Goal: Task Accomplishment & Management: Manage account settings

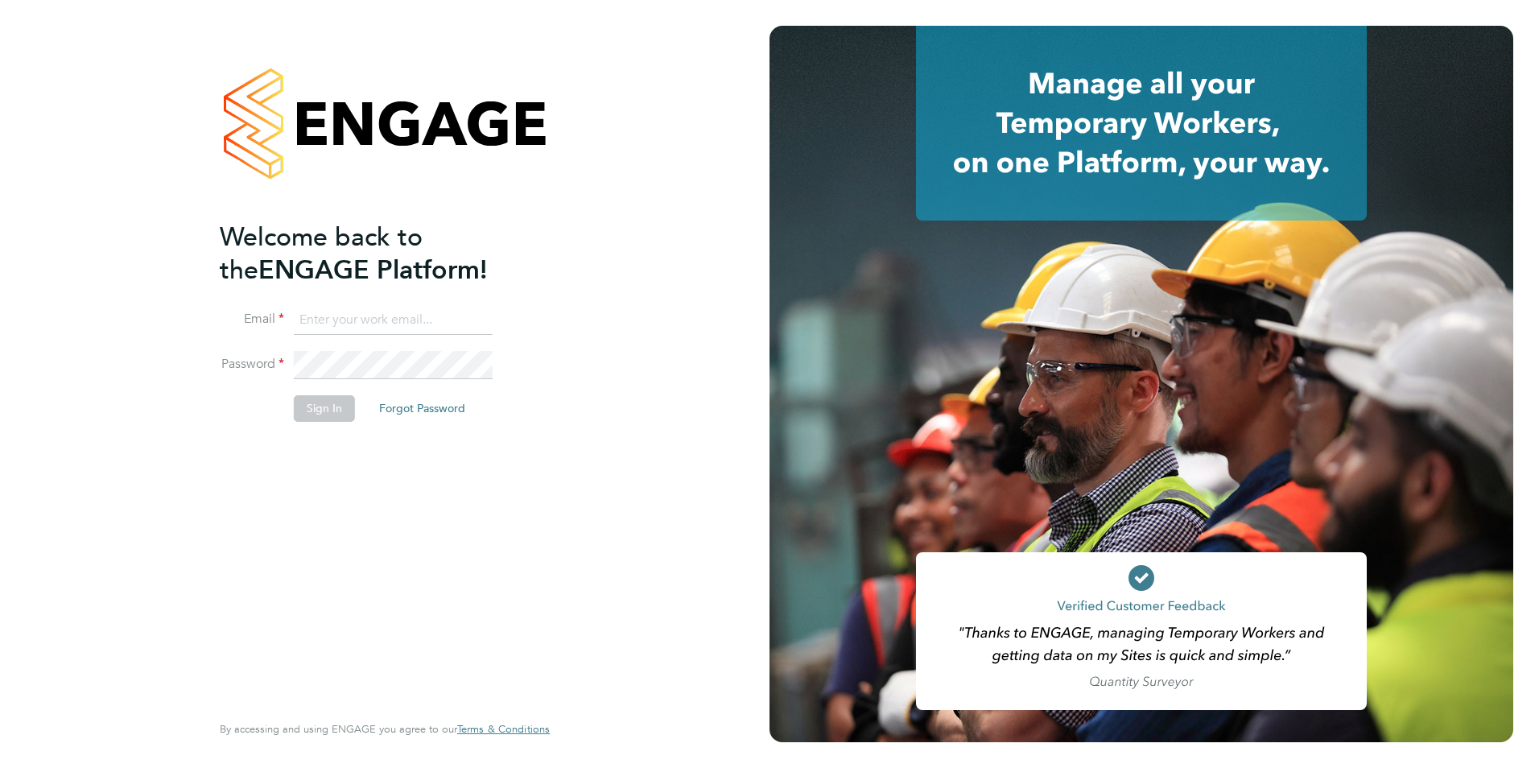
type input "[PERSON_NAME][EMAIL_ADDRESS][DOMAIN_NAME]"
click at [325, 403] on button "Sign In" at bounding box center [324, 408] width 61 height 26
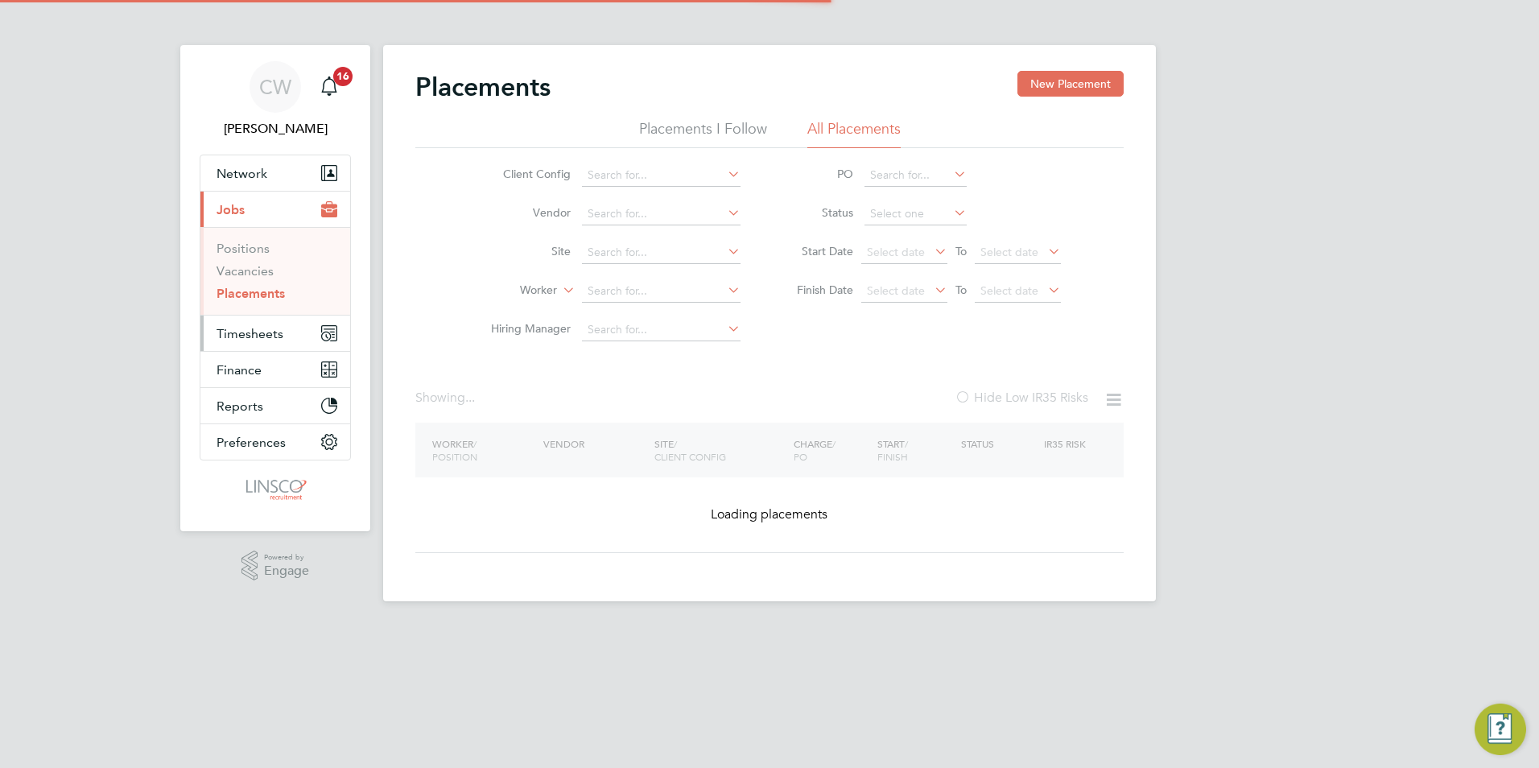
click at [257, 341] on span "Timesheets" at bounding box center [250, 333] width 67 height 15
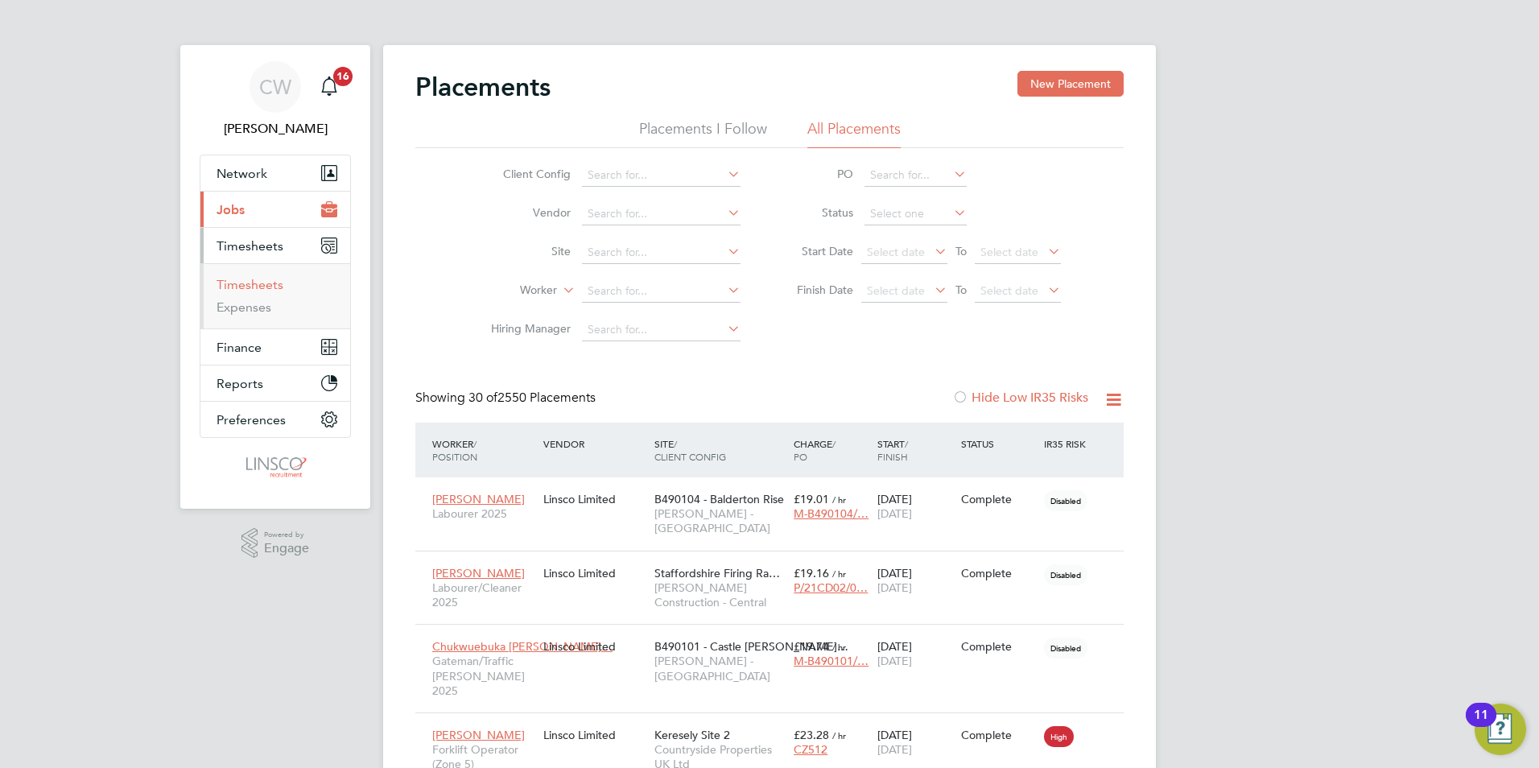
click at [259, 287] on link "Timesheets" at bounding box center [250, 284] width 67 height 15
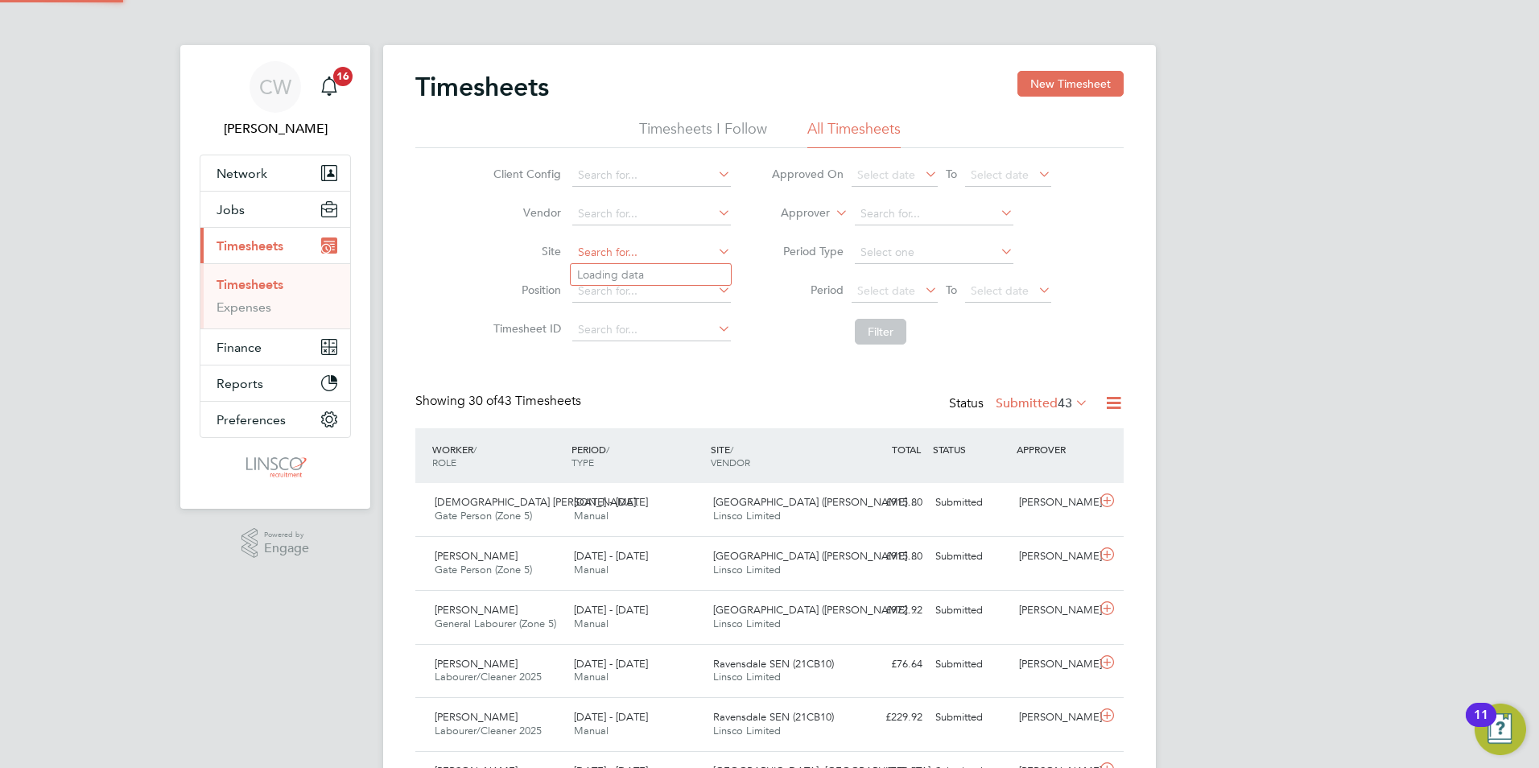
click at [610, 250] on input at bounding box center [651, 253] width 159 height 23
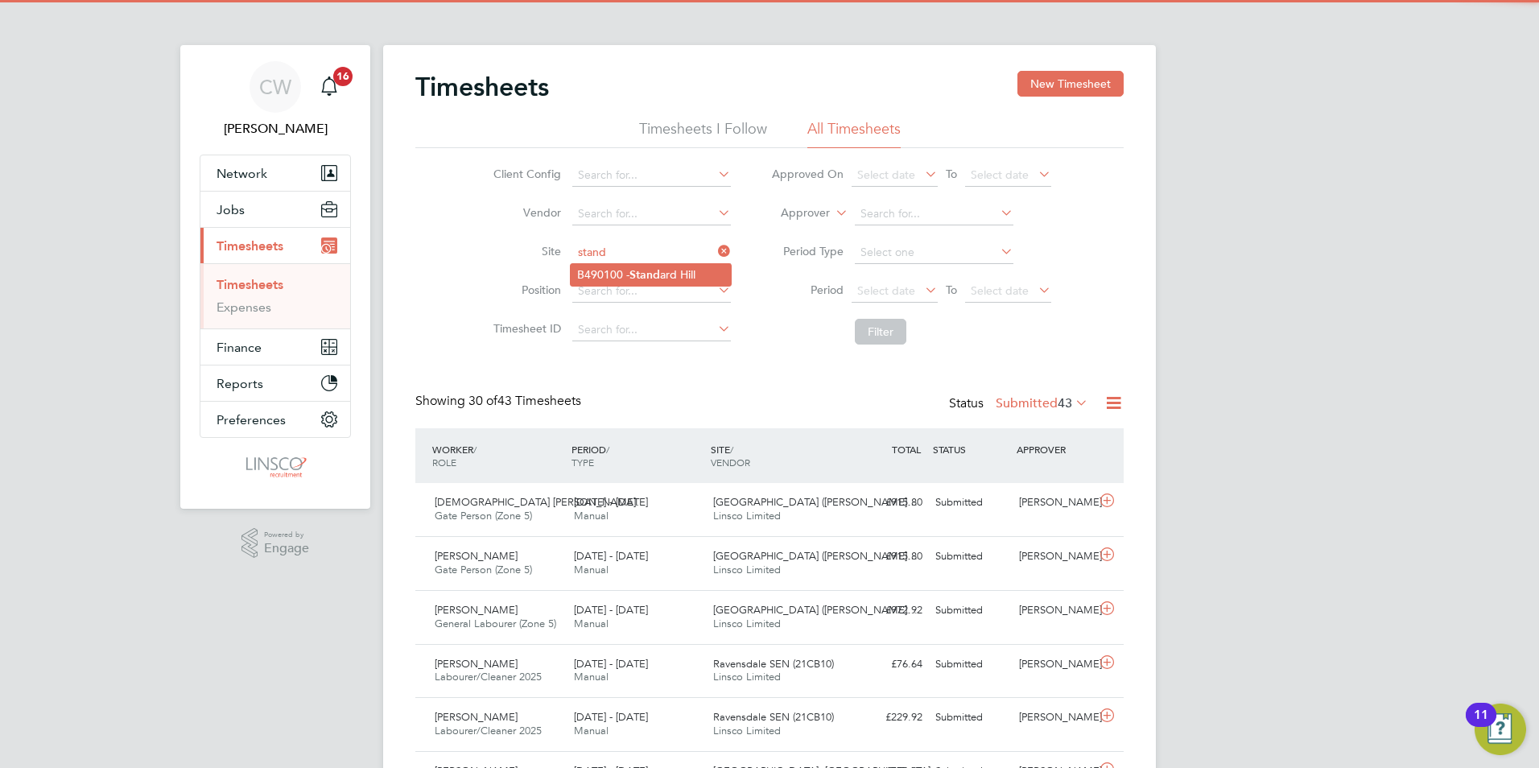
click at [638, 264] on li "B490100 - Stand ard Hill" at bounding box center [651, 275] width 160 height 22
type input "B490100 - Standard Hill"
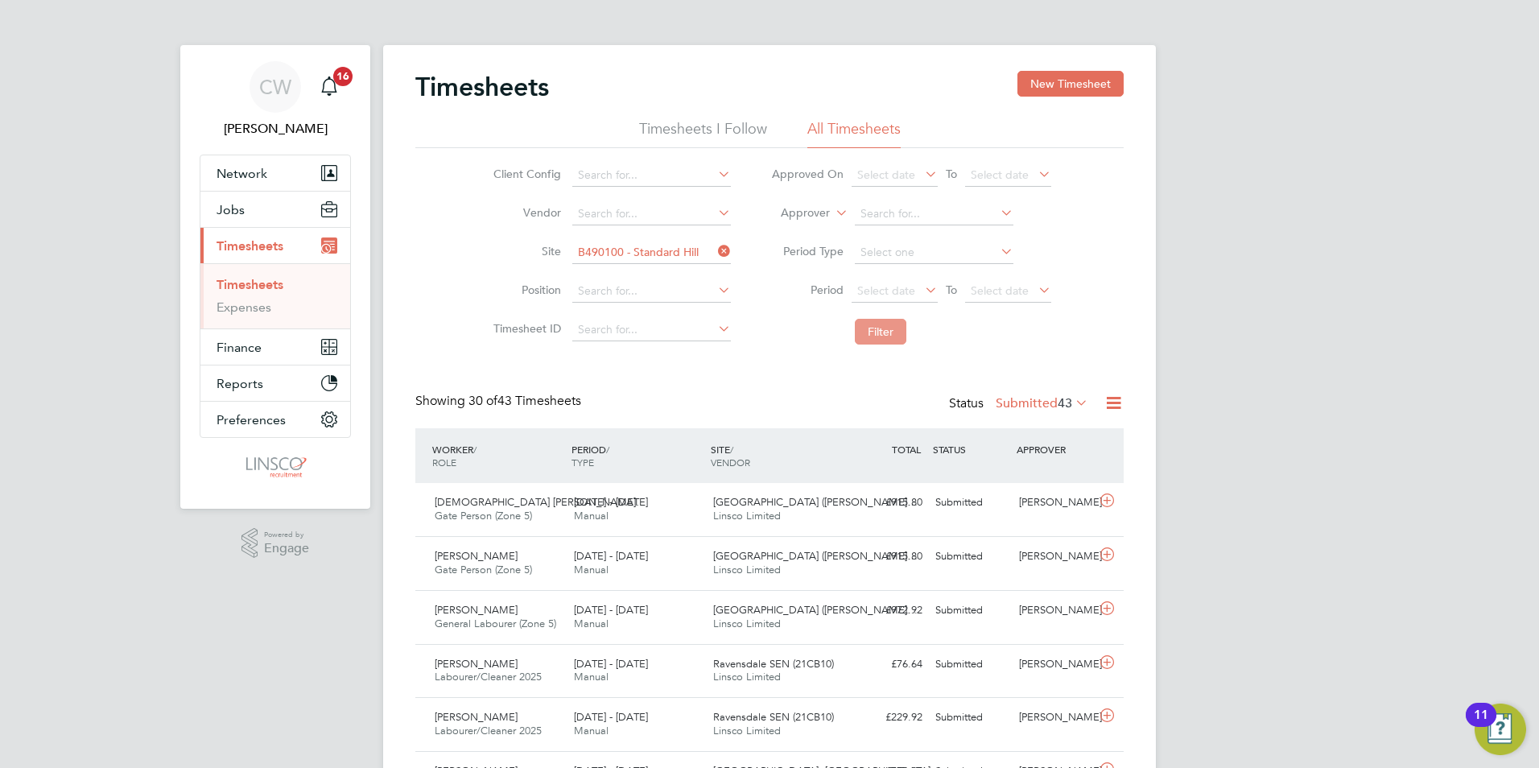
click at [869, 332] on button "Filter" at bounding box center [881, 332] width 52 height 26
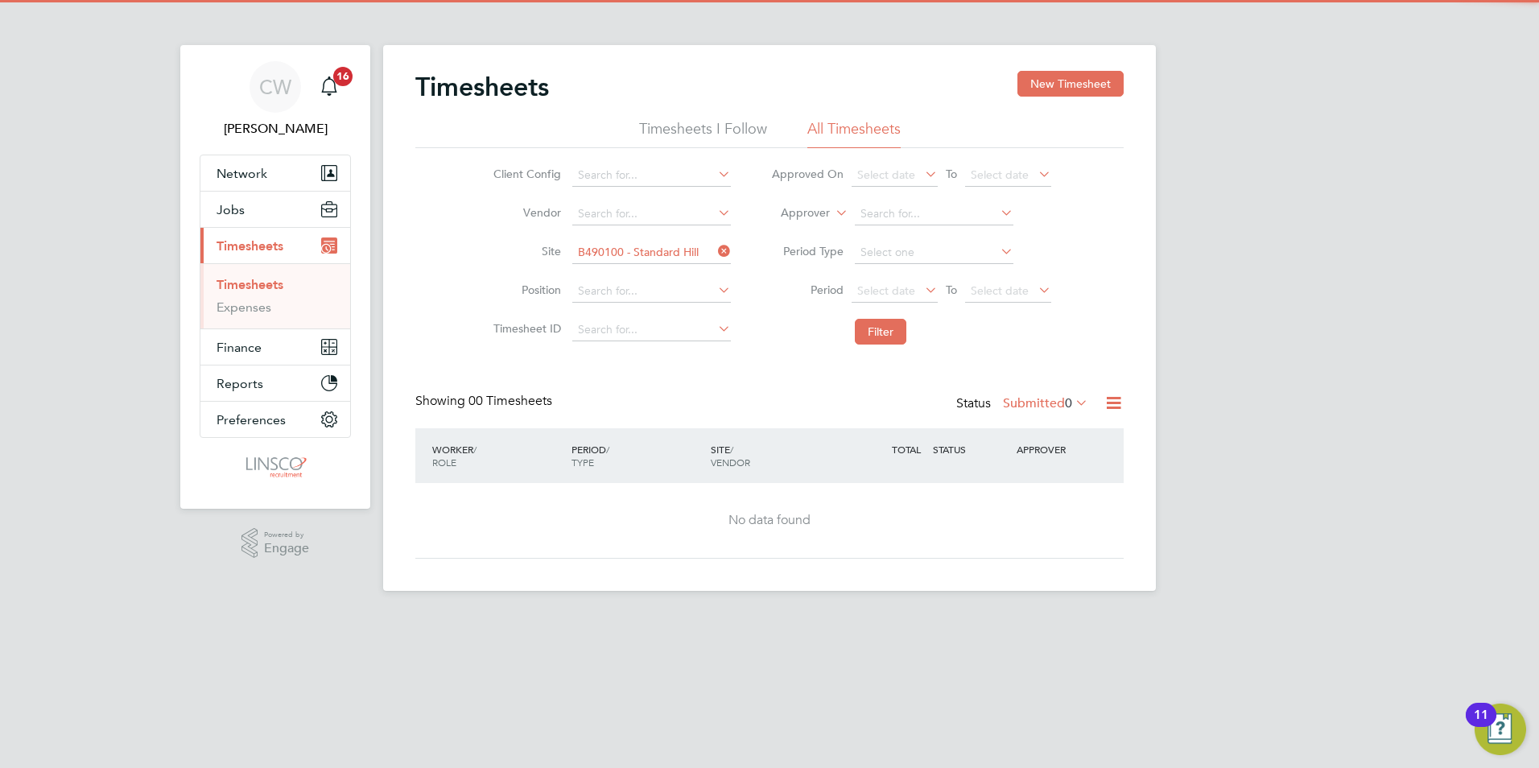
click at [1060, 404] on label "Submitted 0" at bounding box center [1045, 403] width 85 height 16
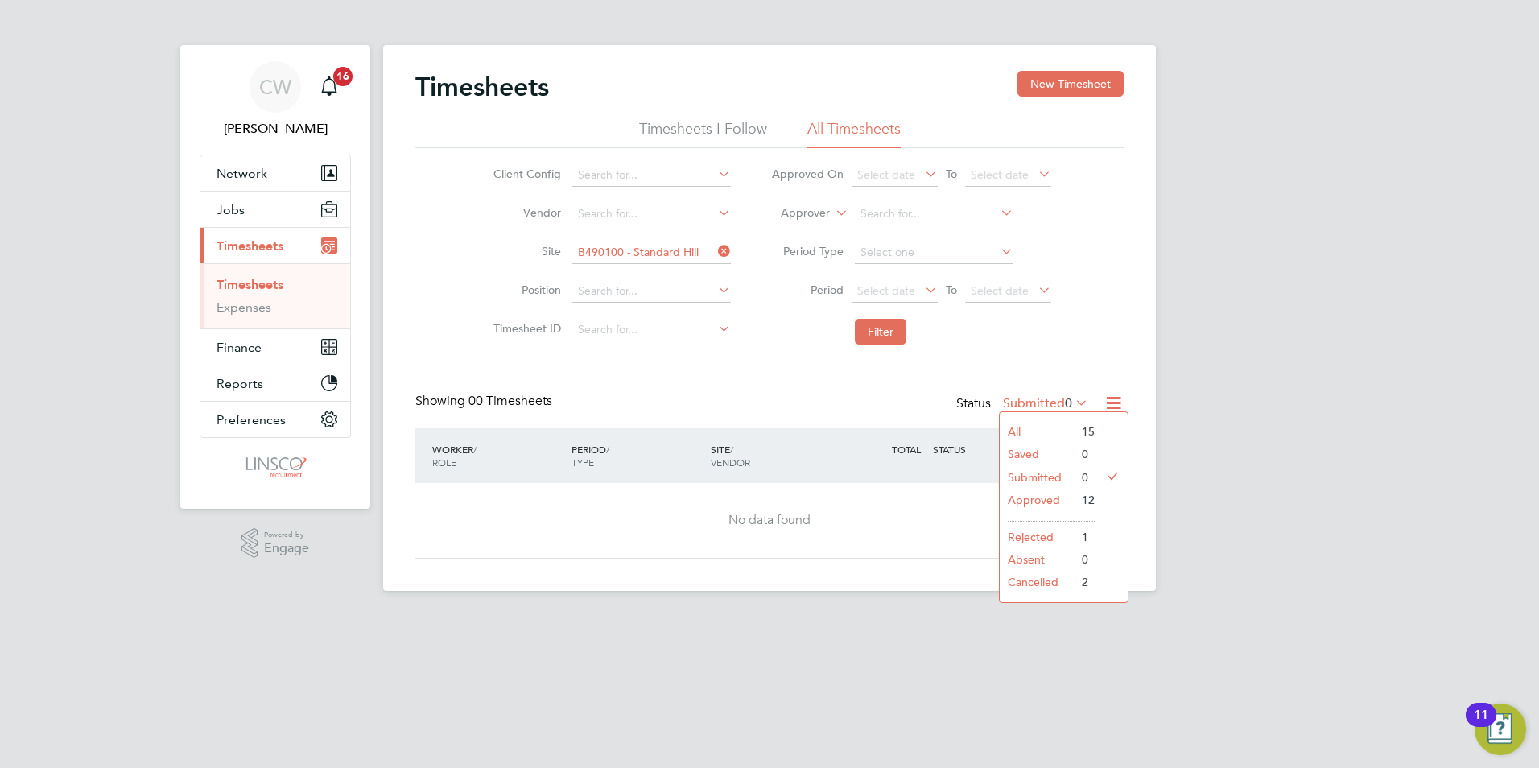
click at [1055, 495] on li "Approved" at bounding box center [1037, 500] width 74 height 23
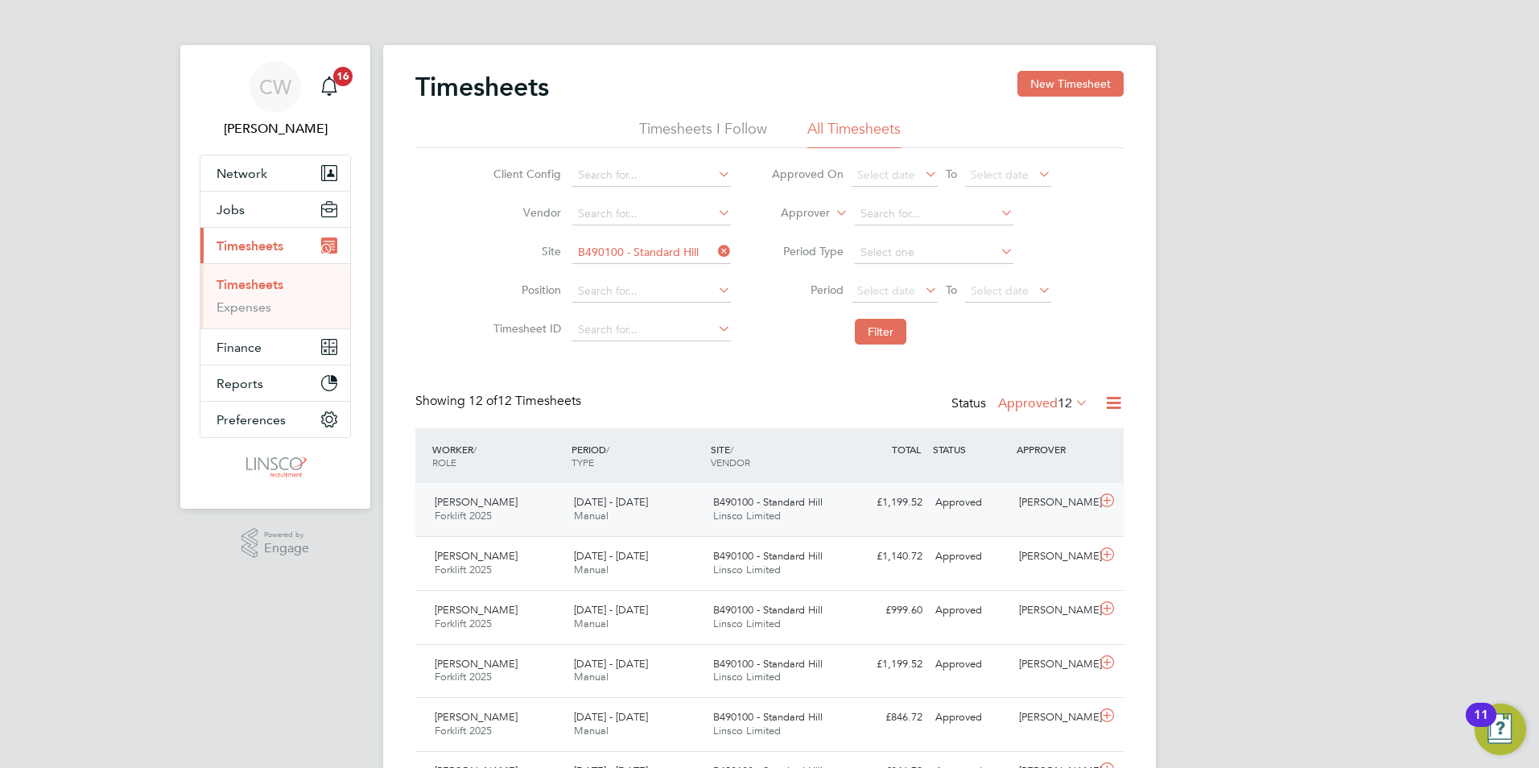
click at [707, 518] on div "B490100 - Standard Hill Linsco Limited" at bounding box center [776, 509] width 139 height 40
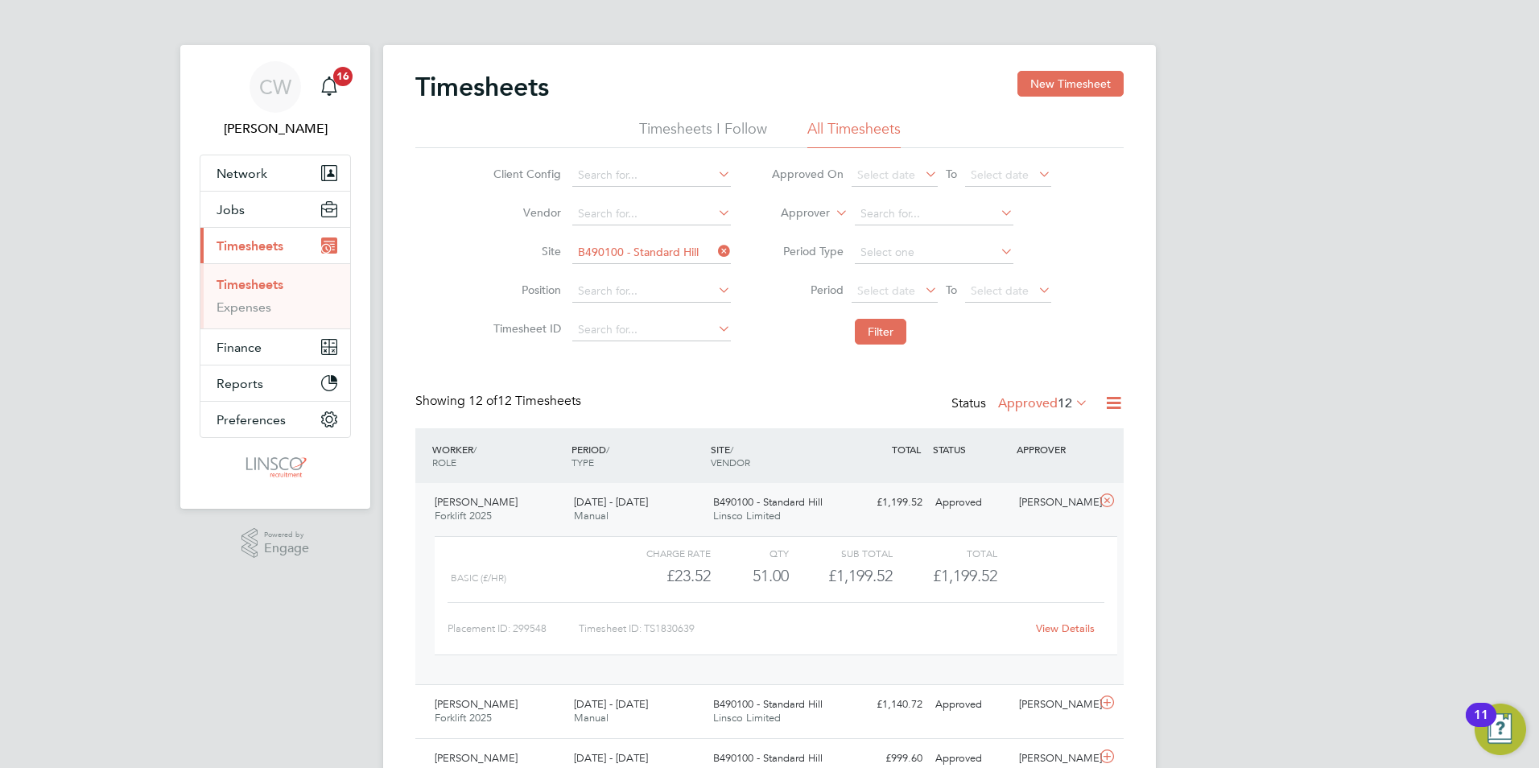
click at [1070, 629] on link "View Details" at bounding box center [1065, 628] width 59 height 14
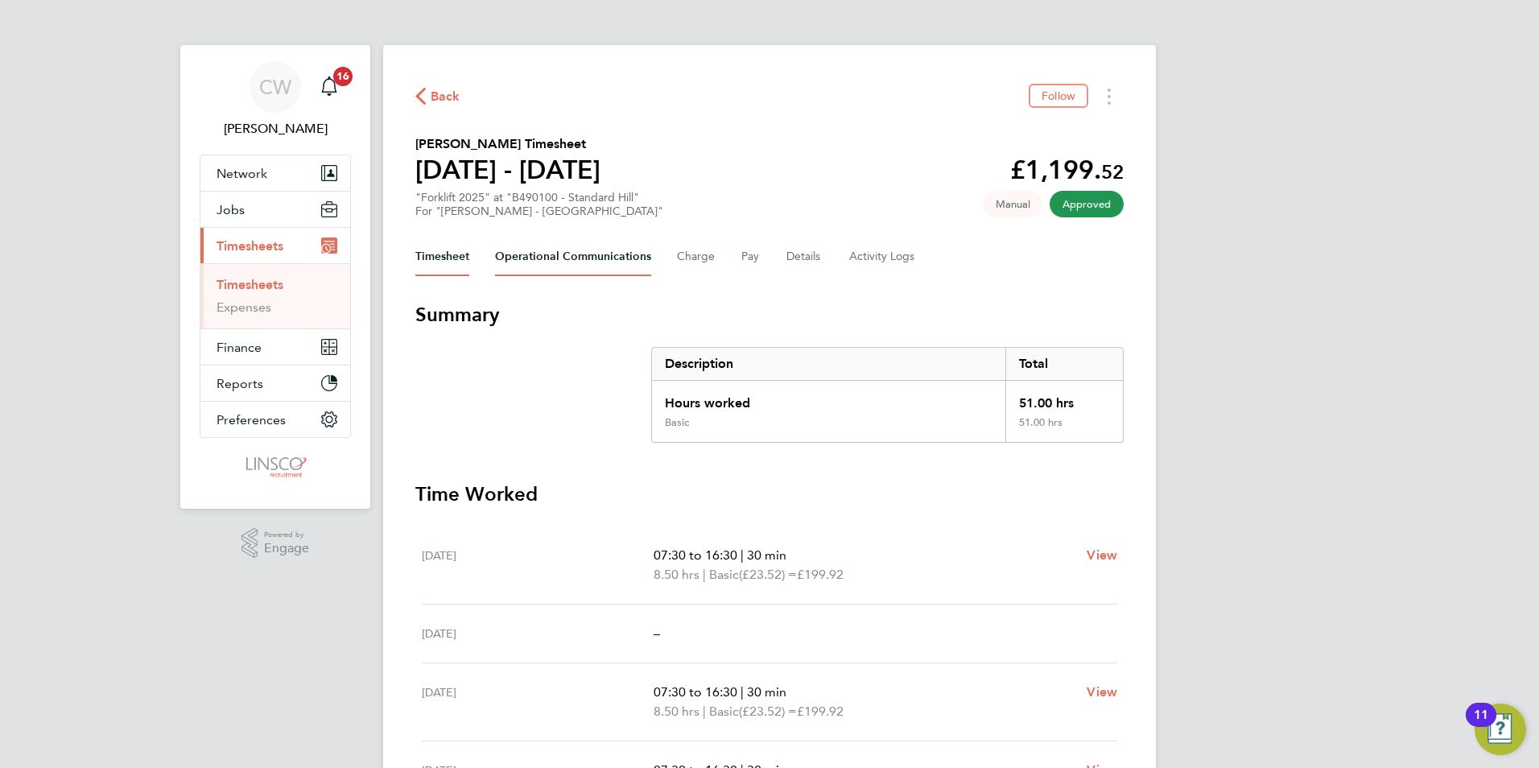
click at [581, 256] on Communications-tab "Operational Communications" at bounding box center [573, 256] width 156 height 39
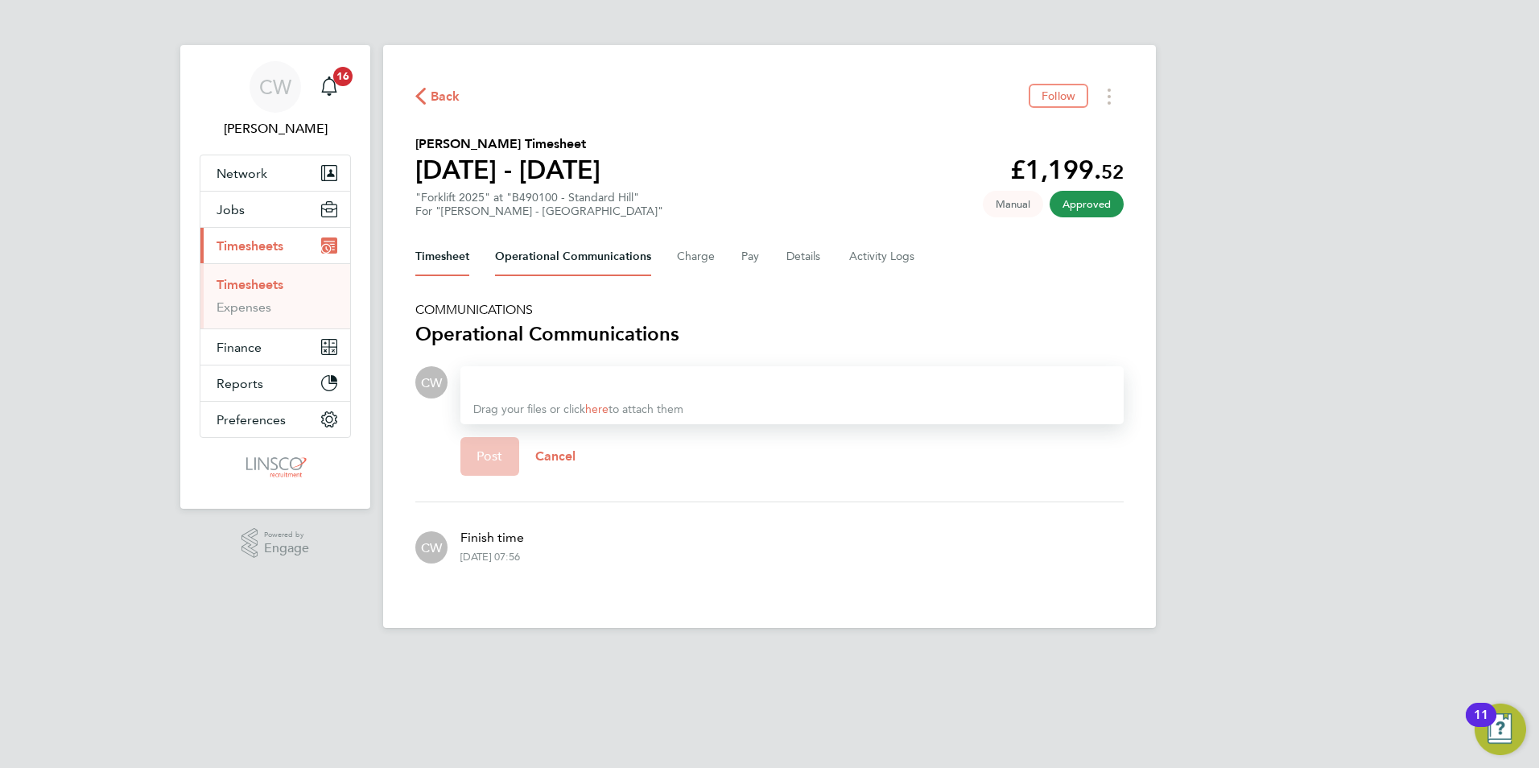
click at [437, 260] on button "Timesheet" at bounding box center [442, 256] width 54 height 39
